Goal: Information Seeking & Learning: Learn about a topic

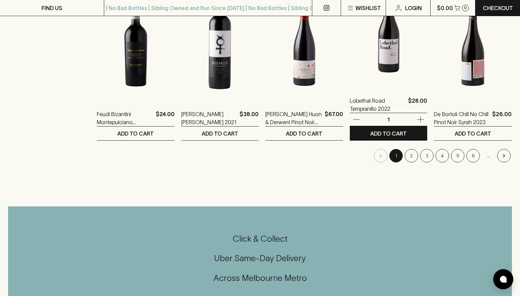
scroll to position [704, 0]
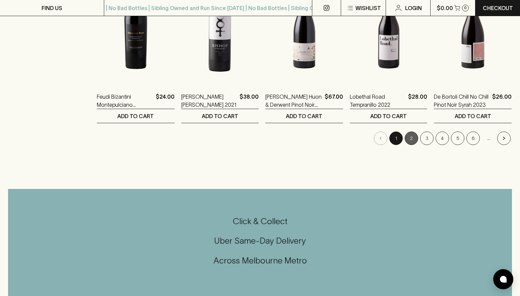
click at [413, 137] on button "2" at bounding box center [411, 137] width 13 height 13
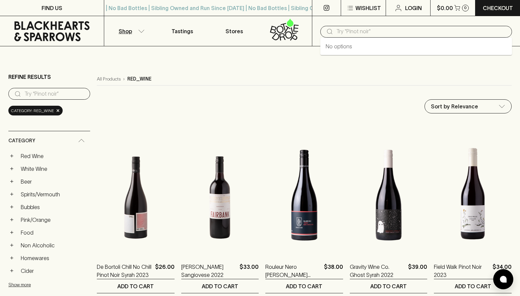
click at [371, 33] on input "text" at bounding box center [422, 31] width 170 height 11
type input "society gamay"
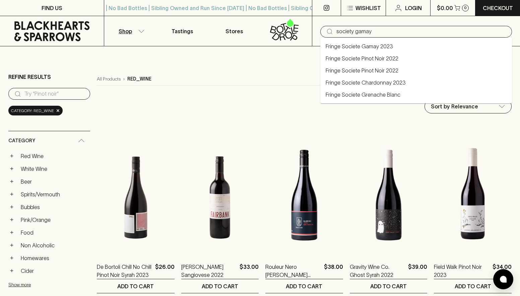
click at [367, 49] on link "Fringe Societe Gamay 2023" at bounding box center [359, 46] width 67 height 8
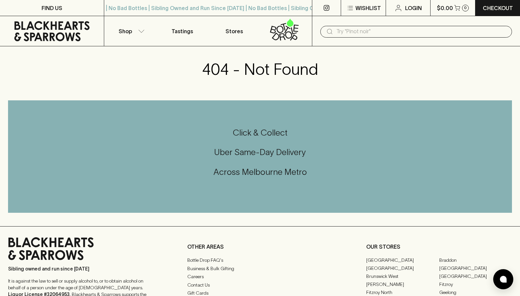
click at [405, 31] on input "text" at bounding box center [422, 31] width 170 height 11
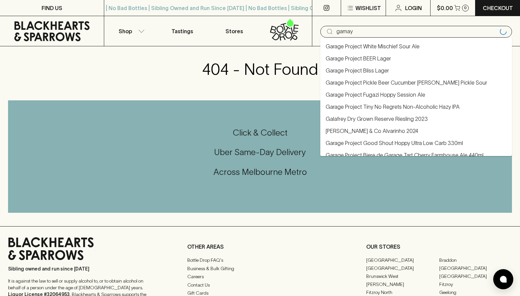
type input "gamay"
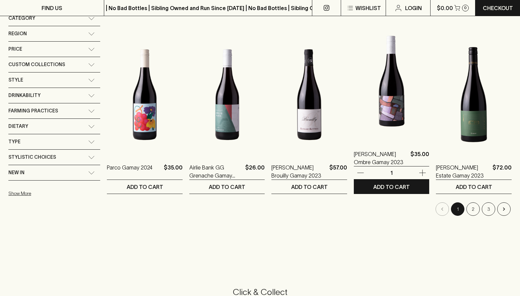
scroll to position [101, 0]
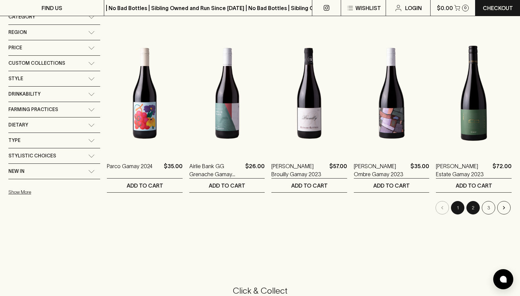
click at [475, 210] on button "2" at bounding box center [473, 207] width 13 height 13
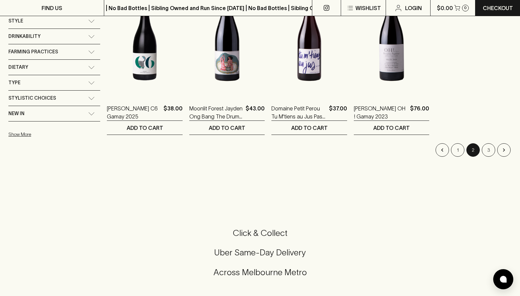
scroll to position [168, 0]
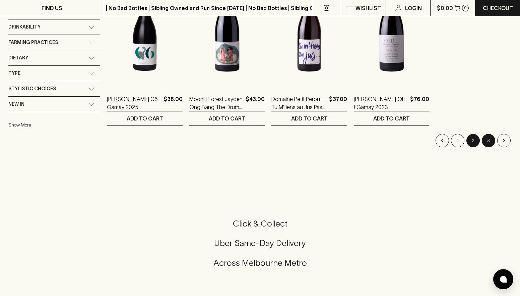
click at [491, 140] on button "3" at bounding box center [488, 140] width 13 height 13
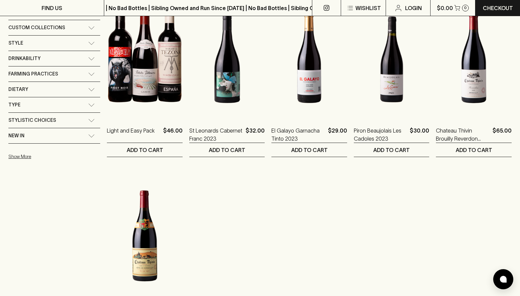
scroll to position [201, 0]
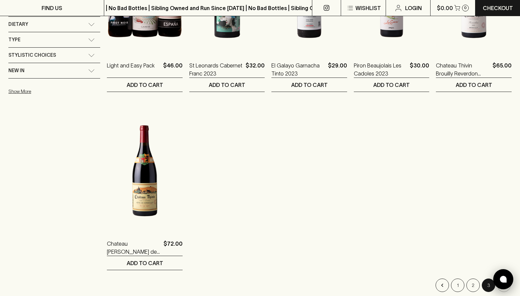
click at [502, 289] on div at bounding box center [504, 279] width 20 height 20
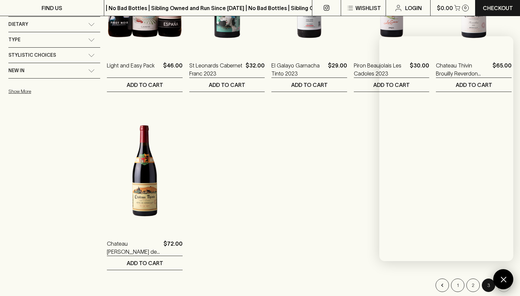
click at [502, 278] on div at bounding box center [504, 279] width 20 height 20
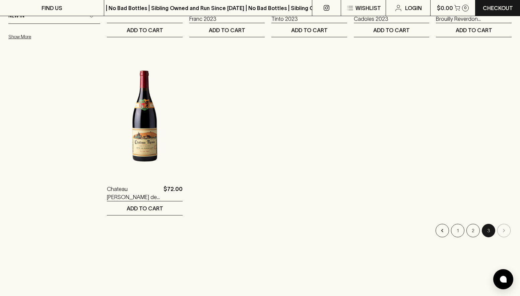
scroll to position [302, 0]
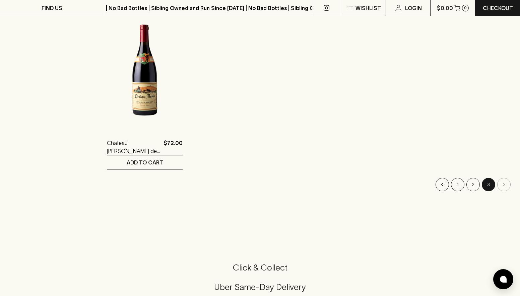
click at [505, 185] on li "pagination navigation" at bounding box center [504, 184] width 15 height 13
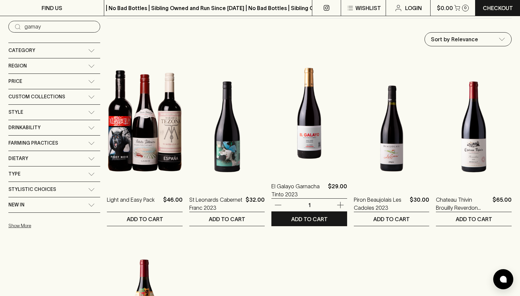
scroll to position [0, 0]
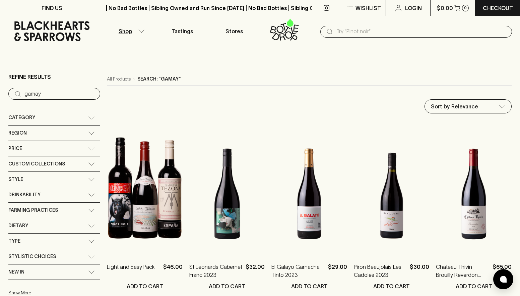
click at [88, 178] on icon at bounding box center [91, 179] width 7 height 3
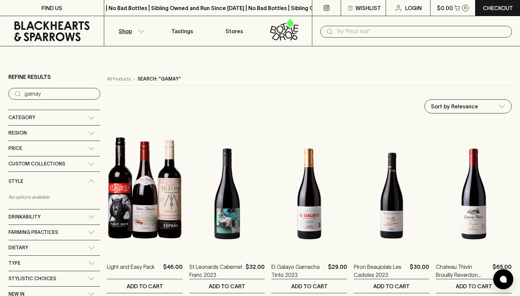
click at [81, 113] on div "Category" at bounding box center [54, 117] width 92 height 15
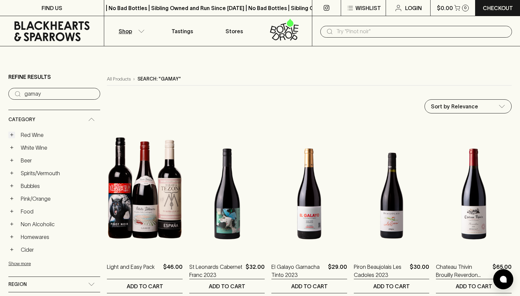
click at [12, 134] on button "+" at bounding box center [11, 134] width 7 height 7
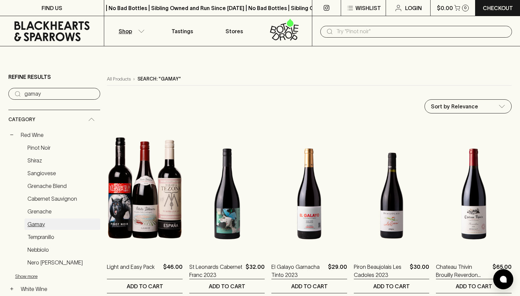
click at [37, 224] on link "Gamay" at bounding box center [62, 223] width 76 height 11
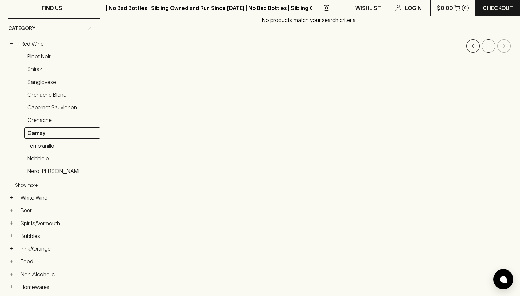
scroll to position [101, 0]
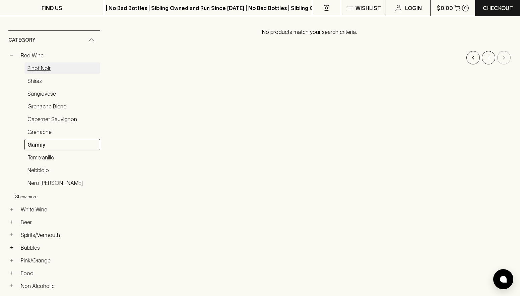
click at [45, 68] on link "Pinot Noir" at bounding box center [62, 67] width 76 height 11
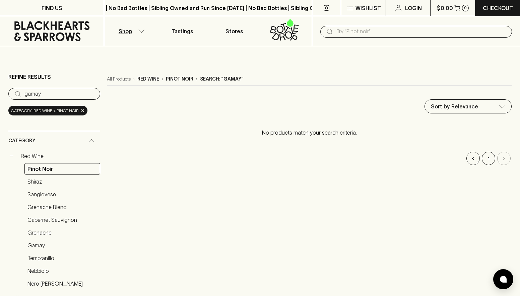
click at [56, 31] on icon at bounding box center [52, 31] width 94 height 20
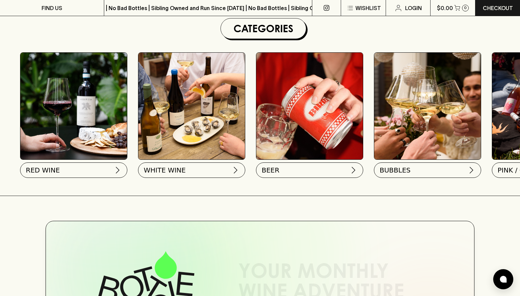
scroll to position [201, 0]
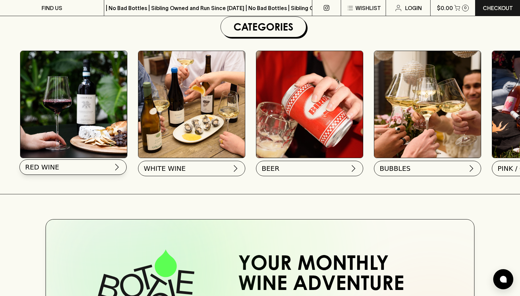
click at [72, 165] on button "RED WINE" at bounding box center [72, 166] width 107 height 15
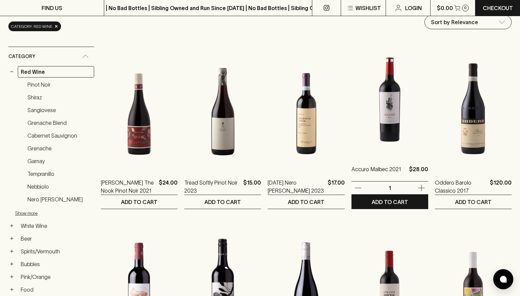
scroll to position [101, 0]
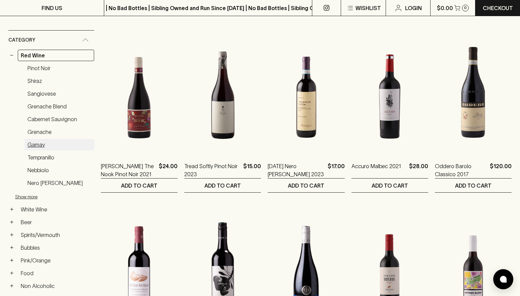
click at [35, 143] on link "Gamay" at bounding box center [59, 144] width 70 height 11
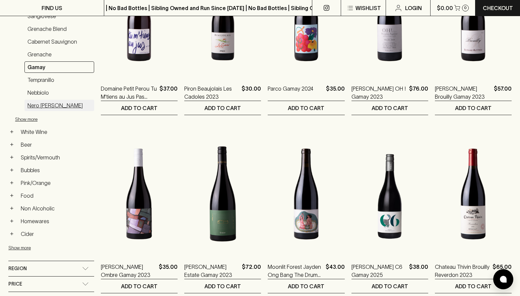
scroll to position [101, 0]
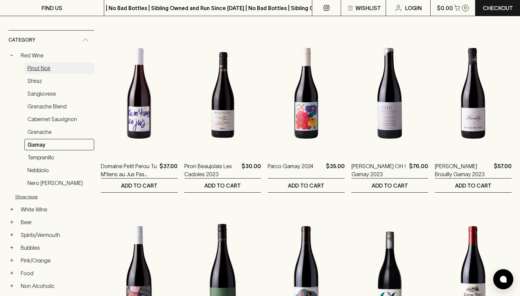
click at [36, 67] on link "Pinot Noir" at bounding box center [59, 67] width 70 height 11
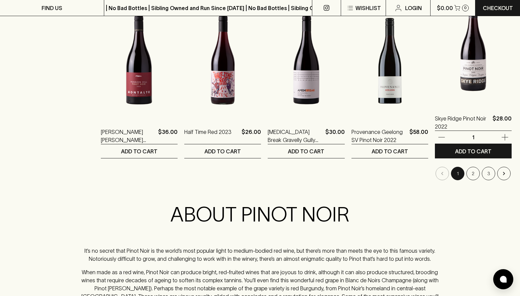
scroll to position [671, 0]
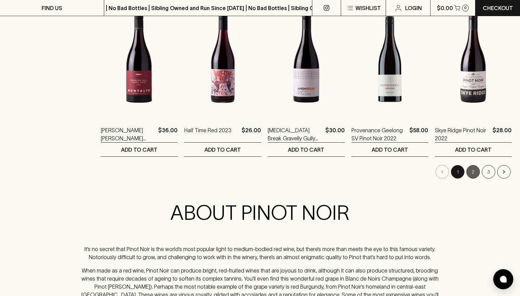
click at [474, 169] on button "2" at bounding box center [473, 171] width 13 height 13
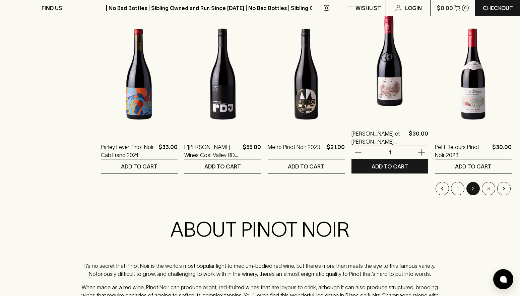
scroll to position [671, 0]
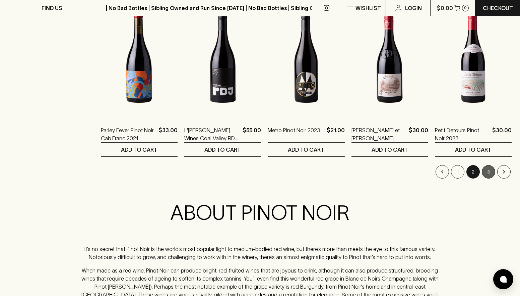
click at [488, 172] on button "3" at bounding box center [488, 171] width 13 height 13
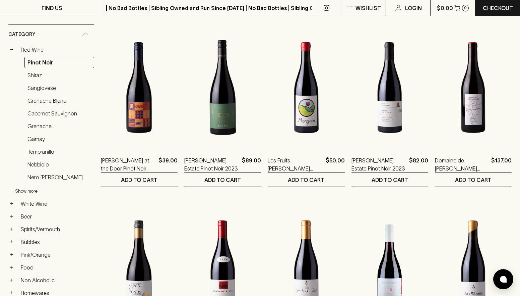
scroll to position [101, 0]
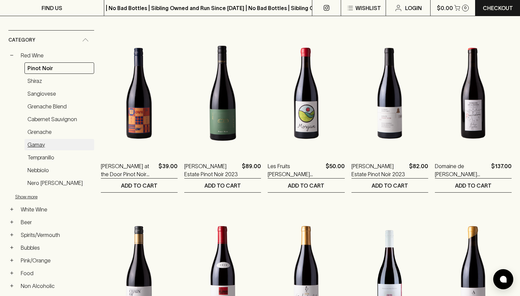
click at [40, 143] on link "Gamay" at bounding box center [59, 144] width 70 height 11
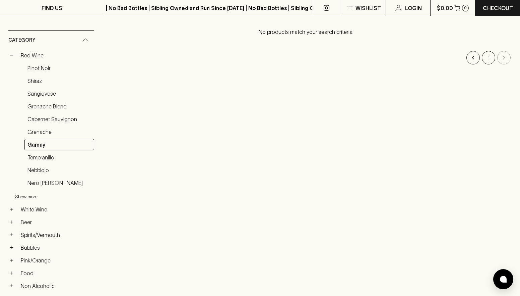
click at [34, 144] on link "Gamay" at bounding box center [59, 144] width 70 height 11
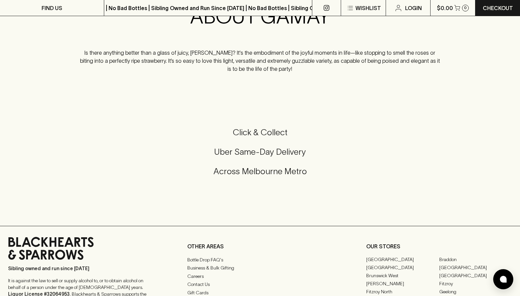
scroll to position [704, 0]
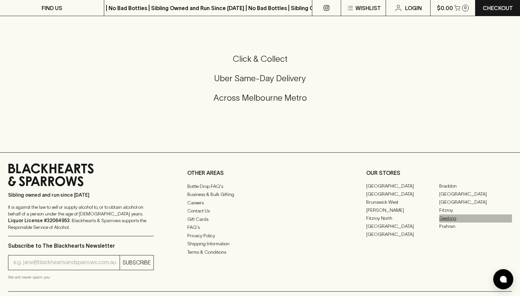
click at [451, 218] on link "Geelong" at bounding box center [476, 218] width 73 height 8
